Goal: Navigation & Orientation: Find specific page/section

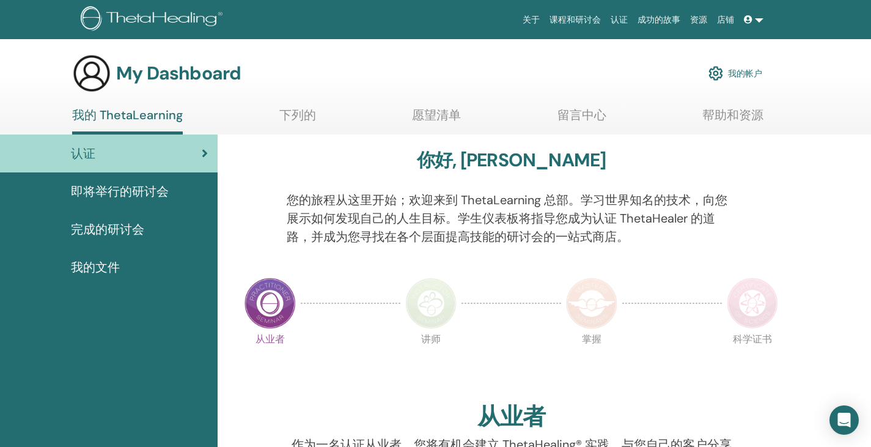
click at [139, 235] on span "完成的研讨会" at bounding box center [107, 229] width 73 height 18
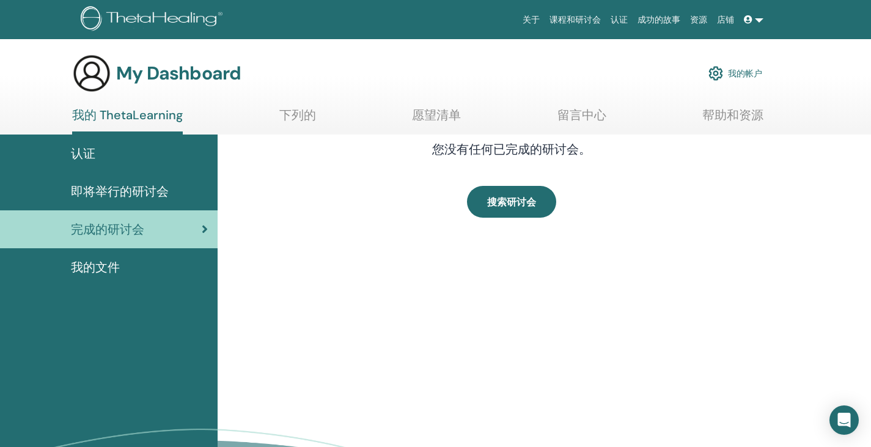
click at [112, 268] on span "我的文件" at bounding box center [95, 267] width 49 height 18
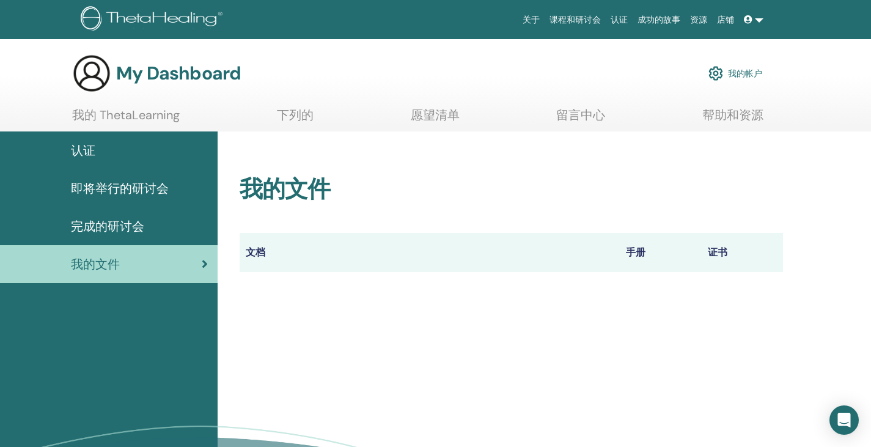
click at [149, 194] on span "即将举行的研讨会" at bounding box center [120, 188] width 98 height 18
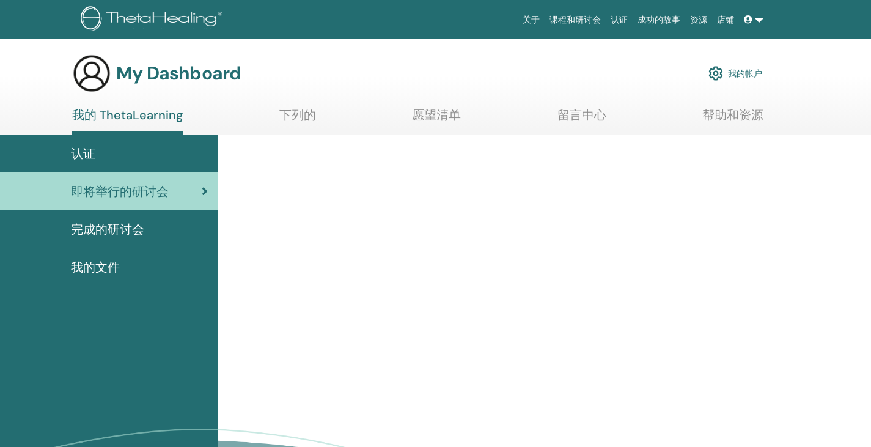
click at [106, 226] on span "完成的研讨会" at bounding box center [107, 229] width 73 height 18
